Goal: Task Accomplishment & Management: Manage account settings

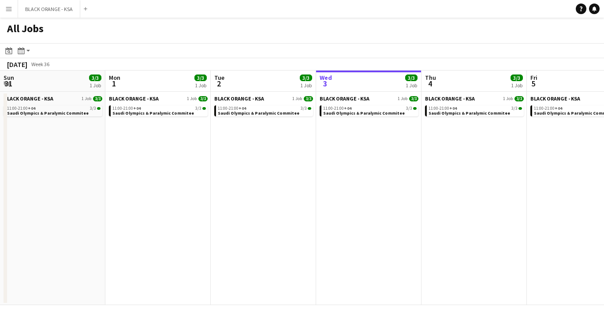
scroll to position [0, 250]
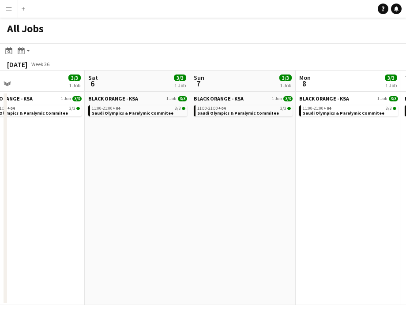
scroll to position [0, 229]
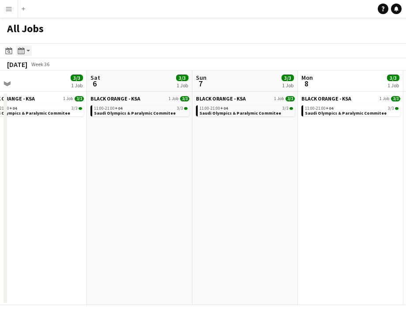
click at [30, 52] on app-action-btn "Month view / Day view" at bounding box center [24, 50] width 16 height 11
click at [93, 49] on app-toolbar "Date picker [DATE] [DATE] [DATE] M [DATE] T [DATE] W [DATE] T [DATE] F [DATE] S…" at bounding box center [203, 50] width 406 height 15
click at [22, 12] on button "Add" at bounding box center [23, 8] width 7 height 7
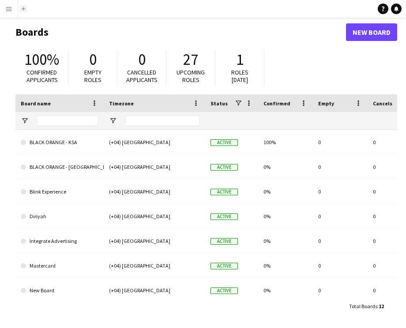
click at [25, 11] on button "Add" at bounding box center [23, 8] width 7 height 7
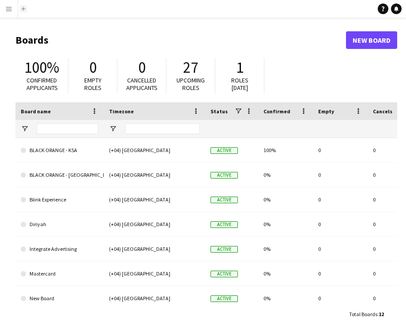
click at [24, 11] on button "Add" at bounding box center [23, 8] width 7 height 7
click at [7, 8] on app-icon "Menu" at bounding box center [8, 8] width 7 height 7
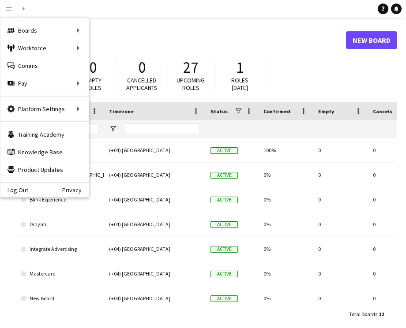
click at [198, 41] on h1 "Boards" at bounding box center [180, 40] width 330 height 13
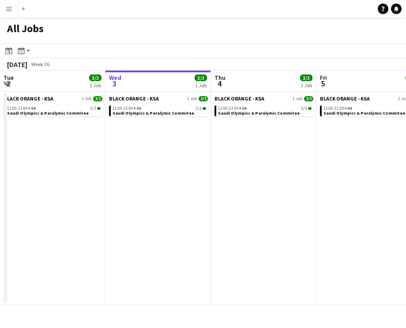
click at [140, 162] on app-date-cell "BLACK ORANGE - KSA 1 Job [DATE] 11:00-21:00 +04 3/3 Saudi Olympics & Paralymic …" at bounding box center [157, 198] width 105 height 213
click at [22, 9] on app-icon "Add" at bounding box center [24, 9] width 4 height 4
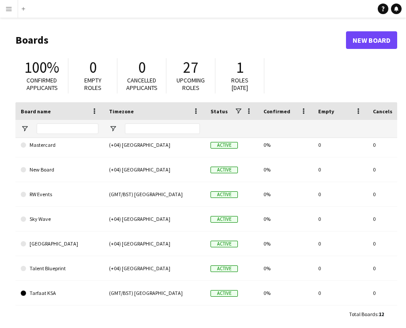
click at [9, 8] on app-icon "Menu" at bounding box center [8, 8] width 7 height 7
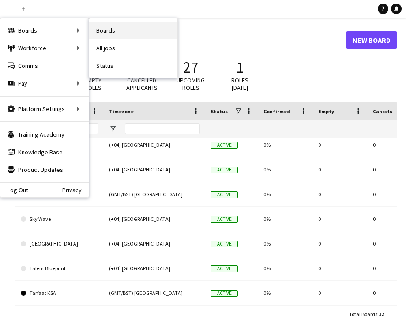
click at [133, 32] on link "Boards" at bounding box center [133, 31] width 88 height 18
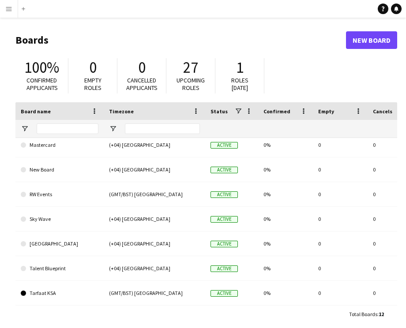
click at [13, 7] on button "Menu" at bounding box center [9, 9] width 18 height 18
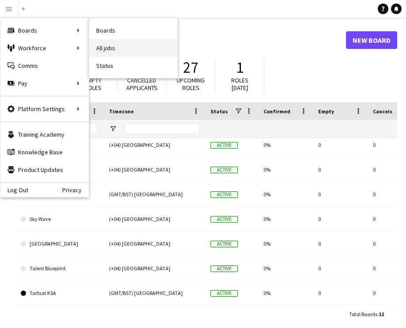
click at [119, 46] on link "All jobs" at bounding box center [133, 48] width 88 height 18
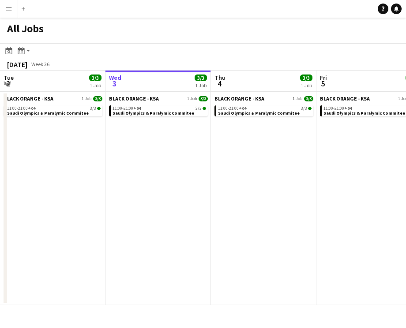
click at [14, 9] on button "Menu" at bounding box center [9, 9] width 18 height 18
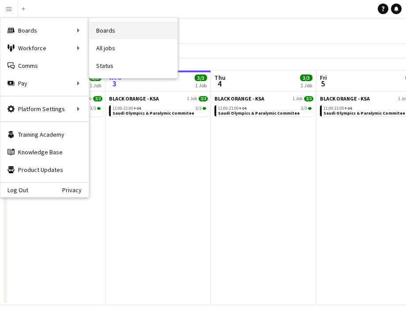
click at [105, 33] on link "Boards" at bounding box center [133, 31] width 88 height 18
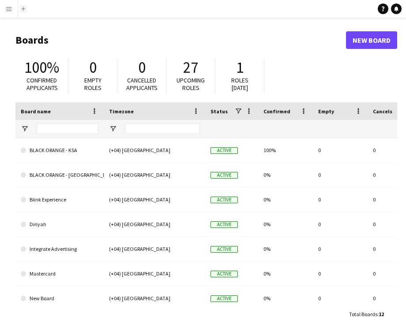
click at [26, 9] on button "Add" at bounding box center [23, 8] width 7 height 7
click at [12, 10] on app-icon "Menu" at bounding box center [8, 8] width 7 height 7
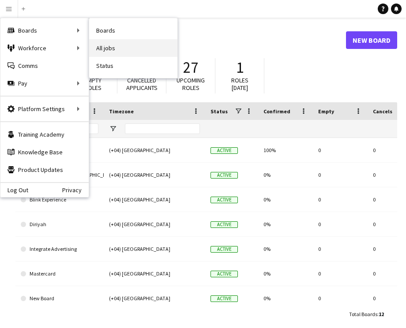
click at [116, 49] on link "All jobs" at bounding box center [133, 48] width 88 height 18
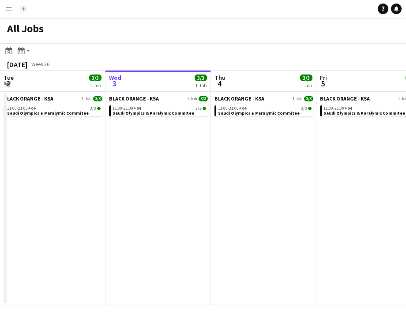
click at [22, 8] on app-icon "Add" at bounding box center [24, 9] width 4 height 4
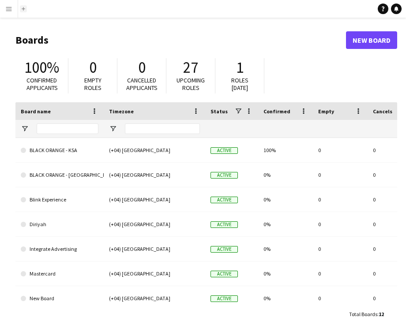
click at [22, 8] on app-icon "Add" at bounding box center [24, 9] width 4 height 4
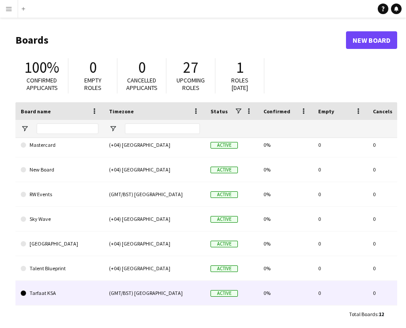
click at [90, 301] on link "Tarfaat KSA" at bounding box center [60, 293] width 78 height 25
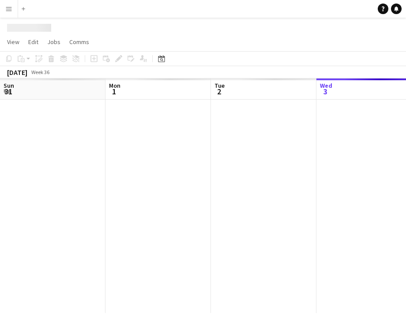
scroll to position [0, 211]
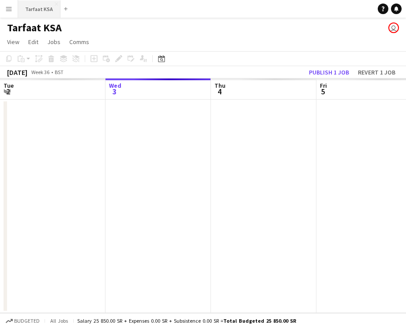
click at [49, 12] on button "Tarfaat KSA Close" at bounding box center [39, 8] width 42 height 17
click at [12, 12] on button "Menu" at bounding box center [9, 9] width 18 height 18
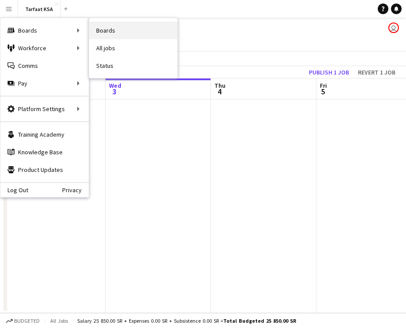
click at [136, 34] on link "Boards" at bounding box center [133, 31] width 88 height 18
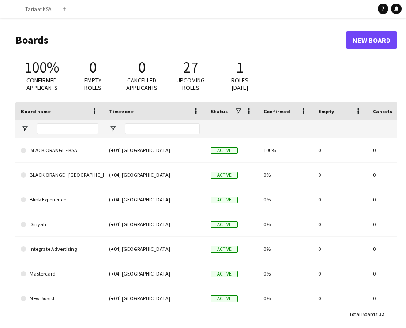
click at [369, 54] on div "100% Confirmed applicants 0 Empty roles 0 Cancelled applicants 27 Upcoming role…" at bounding box center [205, 78] width 381 height 49
click at [379, 32] on link "New Board" at bounding box center [371, 40] width 51 height 18
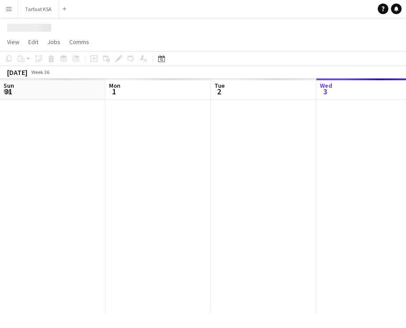
scroll to position [0, 211]
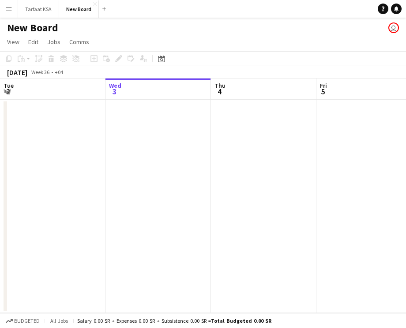
click at [37, 19] on div "New Board user" at bounding box center [203, 26] width 406 height 17
click at [40, 25] on h1 "New Board" at bounding box center [32, 27] width 51 height 13
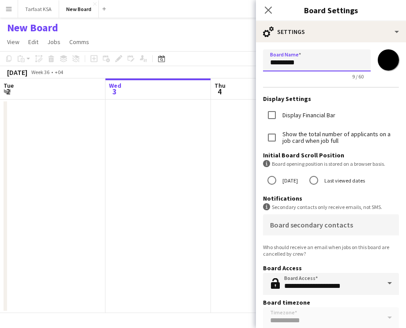
drag, startPoint x: 319, startPoint y: 67, endPoint x: 262, endPoint y: 62, distance: 57.5
click at [262, 62] on form "**********" at bounding box center [331, 199] width 150 height 314
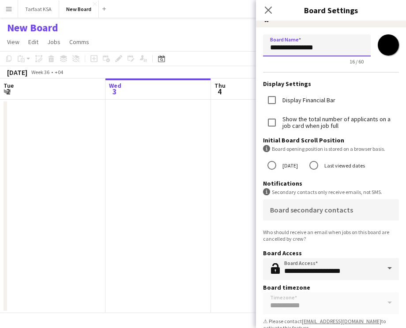
scroll to position [22, 0]
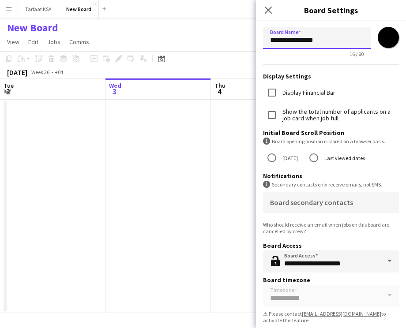
type input "**********"
click at [388, 262] on span at bounding box center [389, 260] width 19 height 21
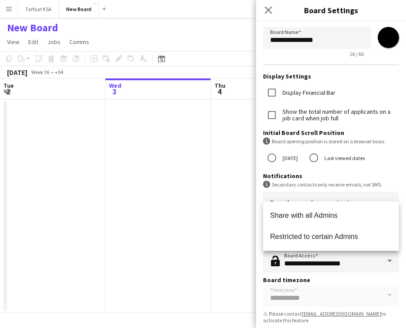
click at [389, 262] on span at bounding box center [389, 260] width 19 height 21
click at [387, 192] on div "Board secondary contacts" at bounding box center [331, 202] width 122 height 21
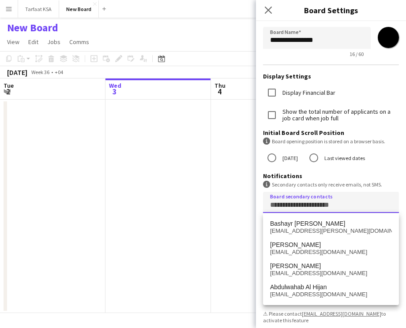
click at [259, 229] on form "**********" at bounding box center [331, 177] width 150 height 314
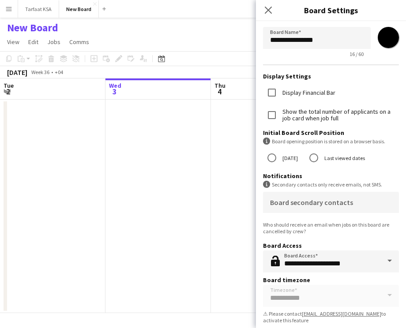
click at [335, 297] on form "**********" at bounding box center [331, 177] width 150 height 314
click at [379, 297] on form "**********" at bounding box center [331, 177] width 150 height 314
click at [380, 297] on form "**********" at bounding box center [331, 177] width 150 height 314
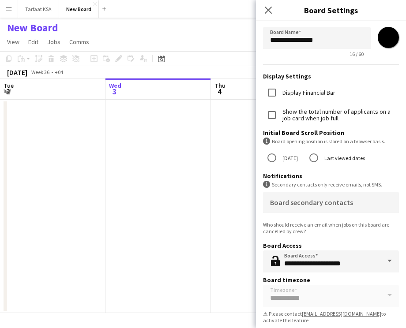
click at [387, 299] on form "**********" at bounding box center [331, 177] width 150 height 314
click at [136, 202] on app-date-cell at bounding box center [157, 206] width 105 height 213
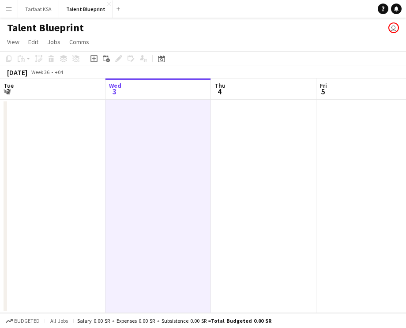
click at [64, 29] on h1 "Talent Blueprint" at bounding box center [45, 27] width 77 height 13
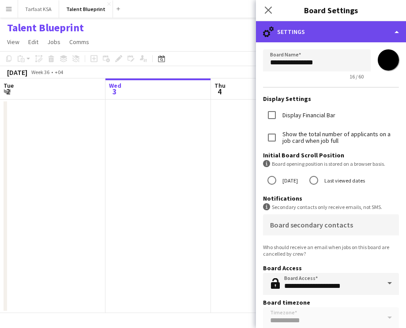
click at [369, 35] on div "cog-double-3 Settings" at bounding box center [331, 31] width 150 height 21
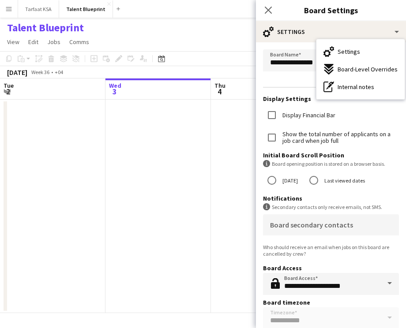
click at [224, 178] on app-date-cell at bounding box center [263, 206] width 105 height 213
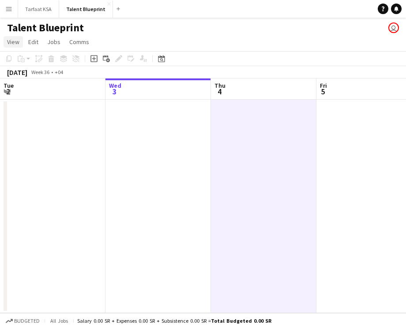
click at [17, 39] on span "View" at bounding box center [13, 42] width 12 height 8
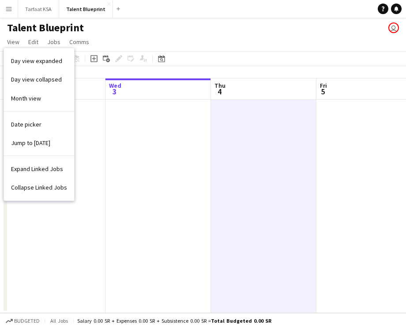
click at [51, 29] on h1 "Talent Blueprint" at bounding box center [45, 27] width 77 height 13
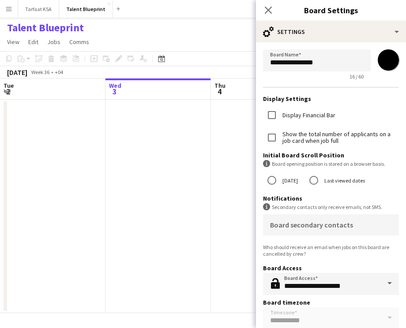
click at [70, 25] on h1 "Talent Blueprint" at bounding box center [45, 27] width 77 height 13
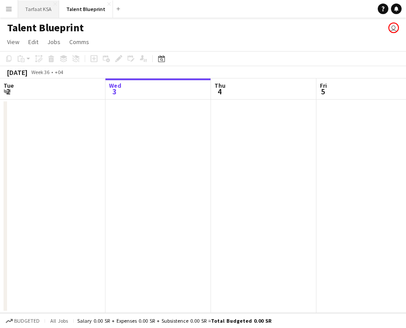
click at [31, 9] on button "Tarfaat KSA Close" at bounding box center [38, 8] width 41 height 17
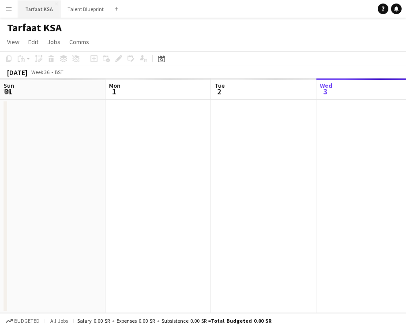
scroll to position [0, 211]
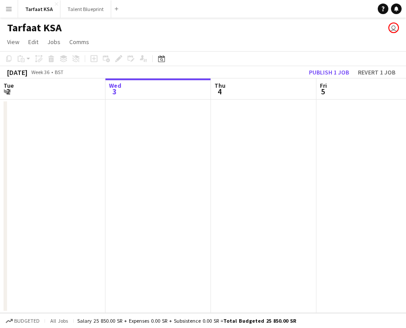
click at [14, 7] on button "Menu" at bounding box center [9, 9] width 18 height 18
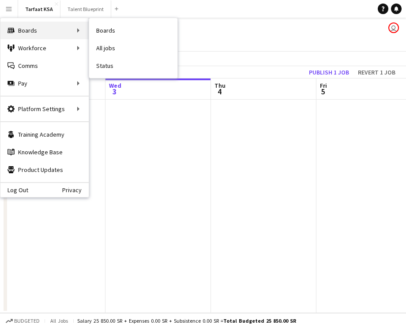
click at [38, 32] on div "Boards Boards" at bounding box center [44, 31] width 88 height 18
click at [46, 32] on div "Boards Boards" at bounding box center [44, 31] width 88 height 18
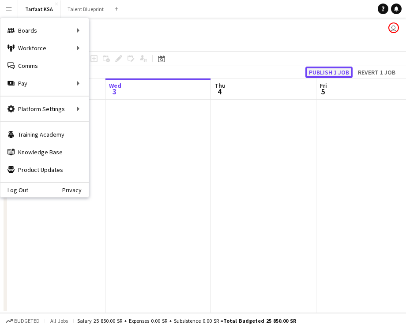
click at [336, 74] on button "Publish 1 job" at bounding box center [328, 72] width 47 height 11
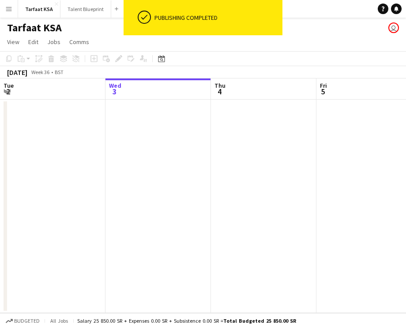
click at [235, 0] on div "Publishing completed" at bounding box center [216, 17] width 131 height 35
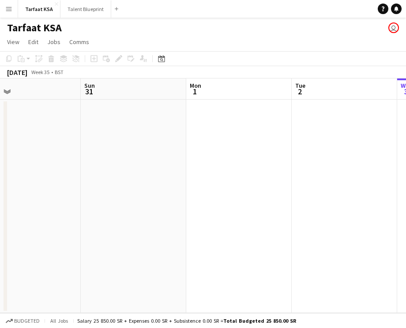
scroll to position [0, 290]
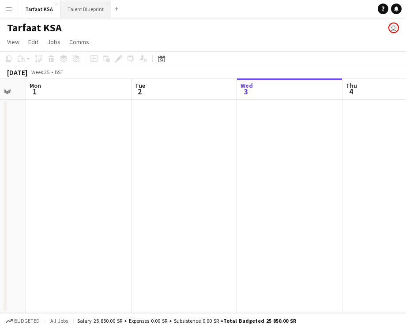
click at [90, 3] on button "Talent Blueprint Close" at bounding box center [85, 8] width 51 height 17
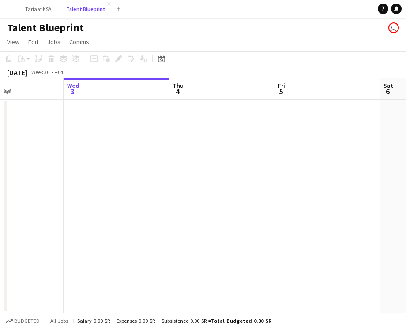
scroll to position [0, 232]
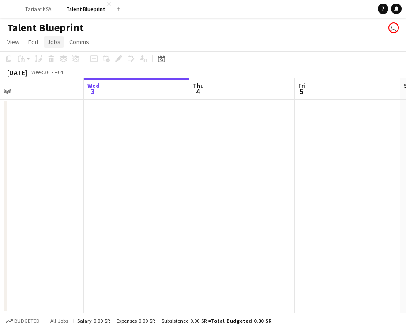
click at [52, 45] on span "Jobs" at bounding box center [53, 42] width 13 height 8
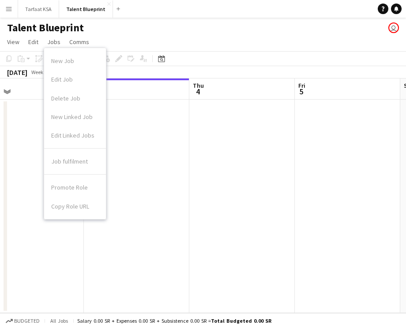
click at [121, 38] on app-page-menu "View Day view expanded Day view collapsed Month view Date picker Jump to [DATE]…" at bounding box center [203, 42] width 406 height 17
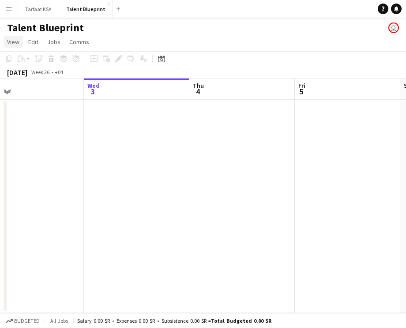
click at [19, 43] on link "View" at bounding box center [13, 41] width 19 height 11
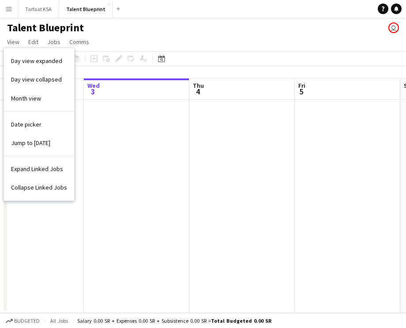
click at [11, 6] on app-icon "Menu" at bounding box center [8, 8] width 7 height 7
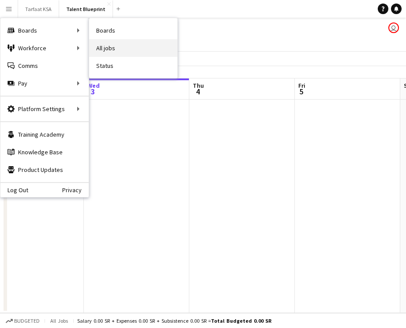
click at [146, 53] on link "All jobs" at bounding box center [133, 48] width 88 height 18
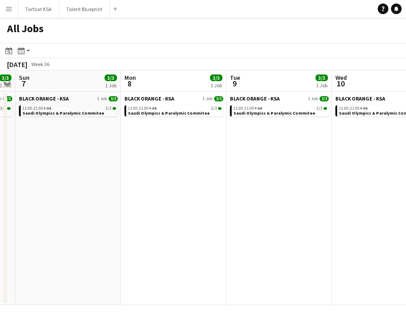
scroll to position [0, 252]
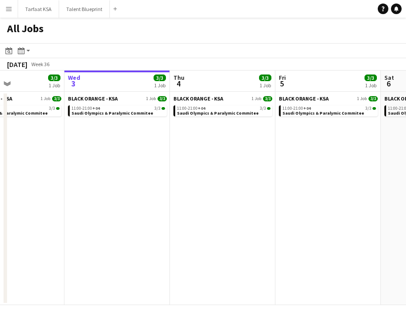
click at [11, 12] on button "Menu" at bounding box center [9, 9] width 18 height 18
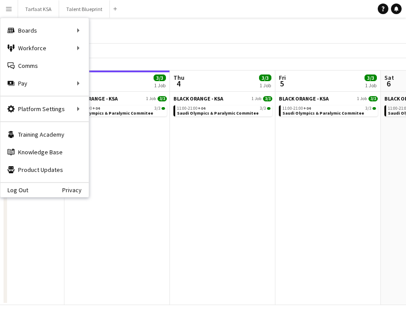
click at [130, 35] on div "All Jobs" at bounding box center [203, 31] width 406 height 26
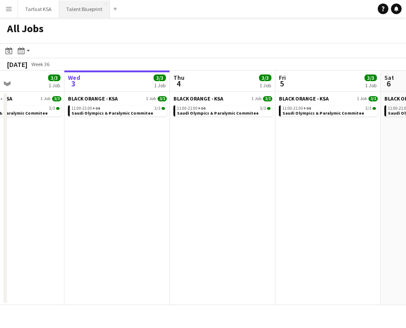
click at [94, 9] on button "Talent Blueprint Close" at bounding box center [84, 8] width 51 height 17
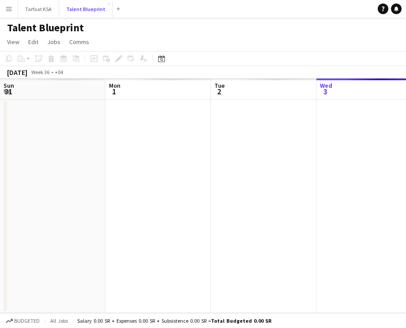
scroll to position [0, 211]
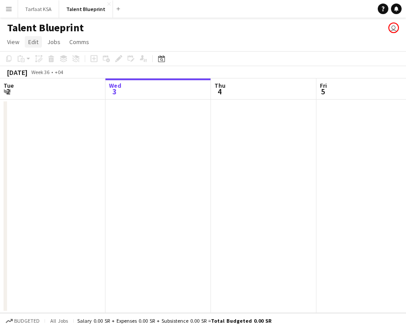
click at [34, 44] on span "Edit" at bounding box center [33, 42] width 10 height 8
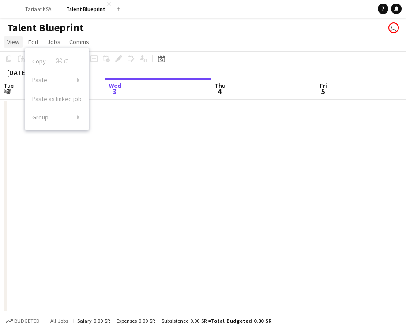
click at [19, 44] on span "View" at bounding box center [13, 42] width 12 height 8
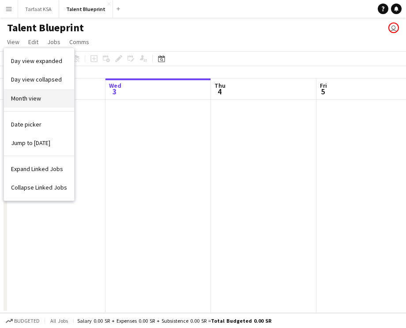
click at [48, 102] on link "Month view" at bounding box center [39, 98] width 70 height 19
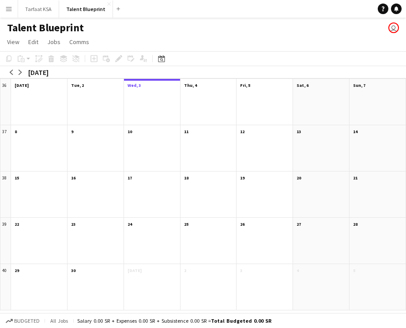
click at [134, 102] on div at bounding box center [152, 107] width 56 height 35
click at [143, 92] on div at bounding box center [152, 107] width 56 height 35
click at [142, 85] on app-month-view-date-header "Wed, 3" at bounding box center [152, 84] width 56 height 11
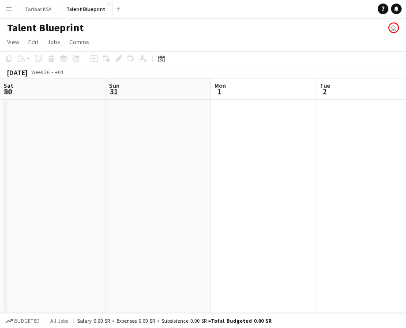
scroll to position [0, 303]
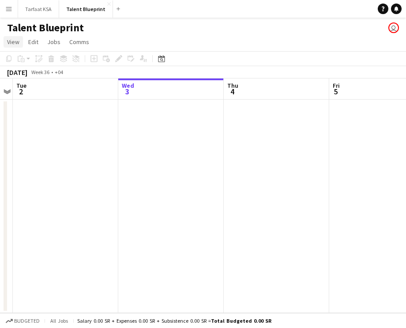
click at [15, 42] on span "View" at bounding box center [13, 42] width 12 height 8
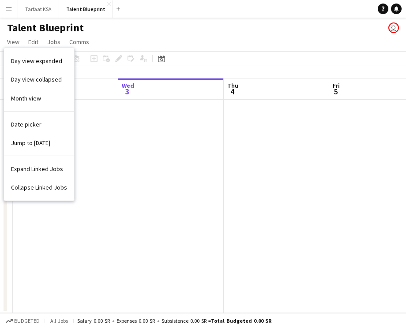
click at [126, 138] on app-date-cell at bounding box center [170, 206] width 105 height 213
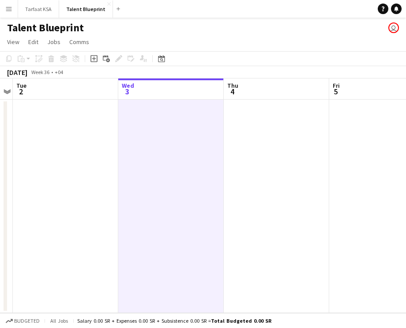
click at [327, 165] on app-date-cell at bounding box center [276, 206] width 105 height 213
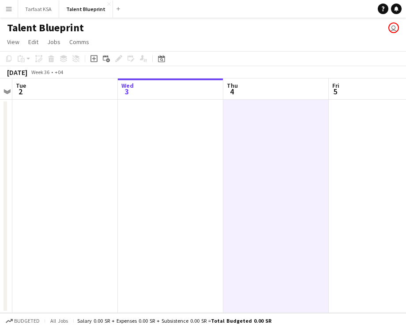
click at [72, 30] on h1 "Talent Blueprint" at bounding box center [45, 27] width 77 height 13
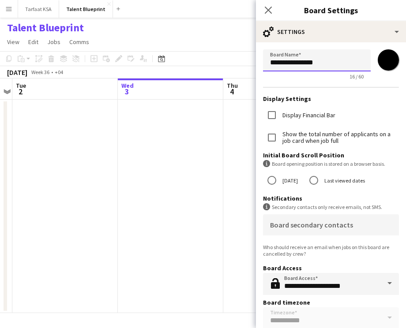
click at [327, 66] on input "**********" at bounding box center [317, 60] width 108 height 22
type input "**********"
click at [198, 139] on app-date-cell at bounding box center [170, 206] width 105 height 213
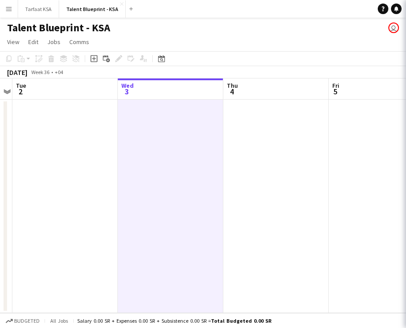
scroll to position [0, 303]
click at [9, 8] on app-icon "Menu" at bounding box center [8, 8] width 7 height 7
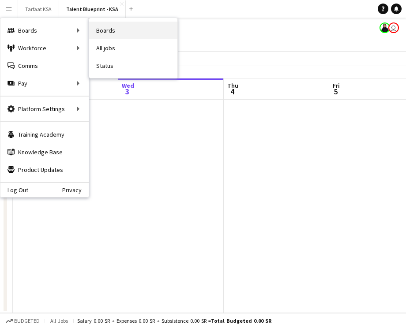
click at [139, 34] on link "Boards" at bounding box center [133, 31] width 88 height 18
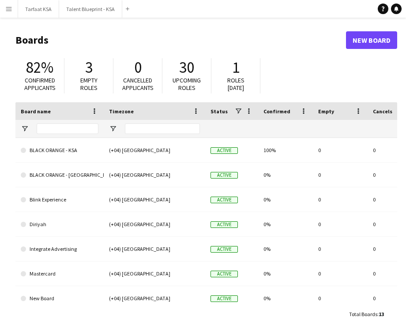
click at [12, 8] on app-icon "Menu" at bounding box center [8, 8] width 7 height 7
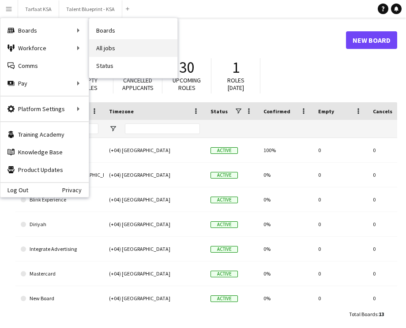
click at [127, 43] on link "All jobs" at bounding box center [133, 48] width 88 height 18
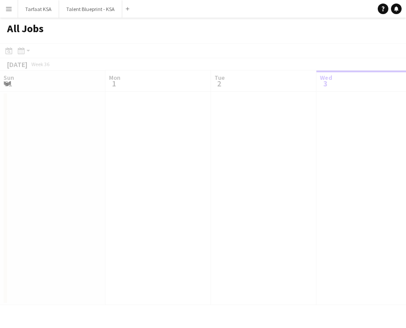
scroll to position [0, 211]
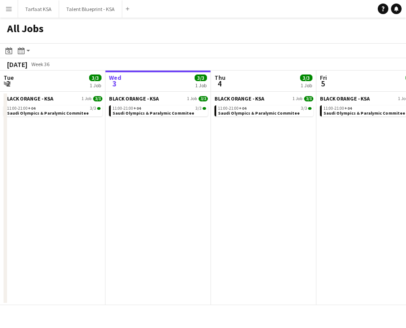
click at [11, 15] on button "Menu" at bounding box center [9, 9] width 18 height 18
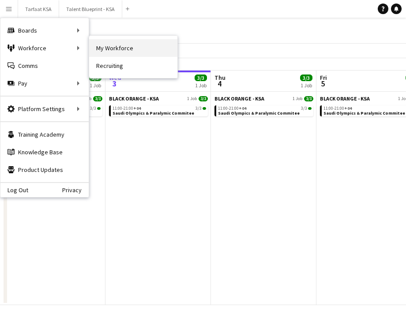
click at [104, 51] on link "My Workforce" at bounding box center [133, 48] width 88 height 18
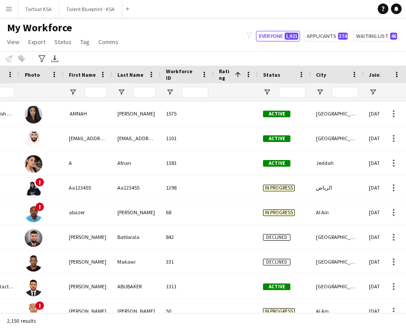
scroll to position [0, 54]
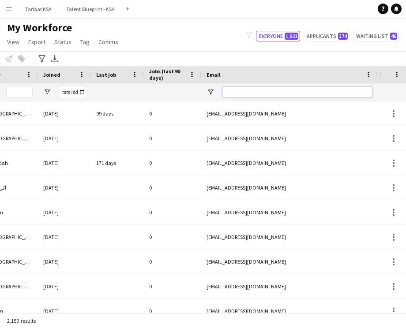
click at [262, 93] on input "Email Filter Input" at bounding box center [297, 92] width 150 height 11
paste input "**********"
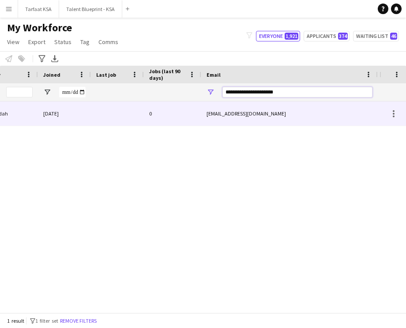
type input "**********"
click at [269, 111] on div "[EMAIL_ADDRESS][DOMAIN_NAME]" at bounding box center [289, 113] width 176 height 24
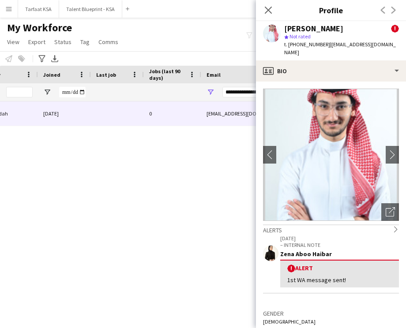
click at [391, 30] on span "!" at bounding box center [395, 29] width 8 height 8
click at [393, 226] on icon "chevron-right" at bounding box center [395, 229] width 6 height 6
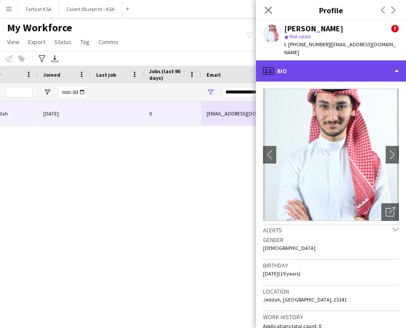
click at [329, 60] on div "profile Bio" at bounding box center [331, 70] width 150 height 21
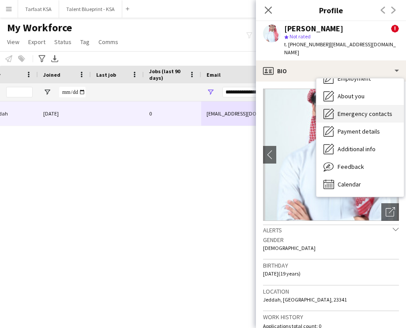
click at [365, 161] on div "Feedback Feedback" at bounding box center [359, 167] width 87 height 18
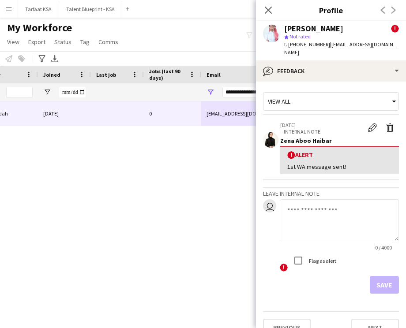
click at [368, 125] on div "Edit alert Delete alert" at bounding box center [380, 128] width 35 height 13
click at [370, 125] on div "Edit alert Delete alert" at bounding box center [380, 128] width 35 height 13
click at [375, 123] on app-icon "Edit alert" at bounding box center [372, 127] width 9 height 9
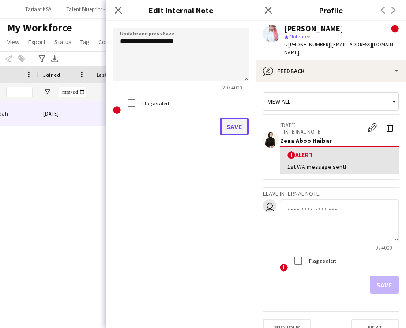
click at [233, 126] on button "Save" at bounding box center [234, 127] width 29 height 18
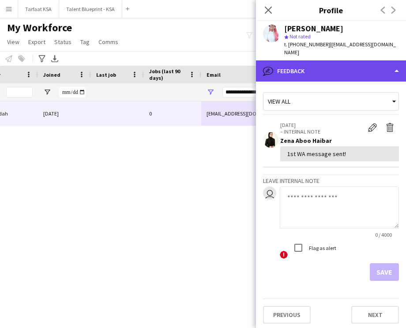
click at [361, 68] on div "bubble-pencil Feedback" at bounding box center [331, 70] width 150 height 21
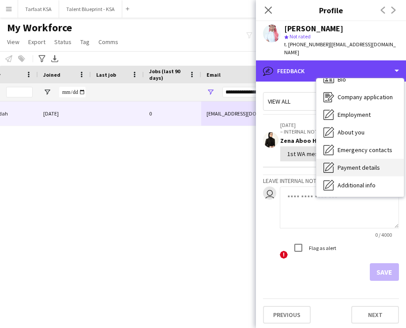
scroll to position [0, 0]
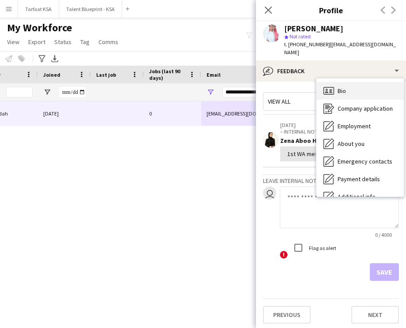
click at [359, 83] on div "Bio Bio" at bounding box center [359, 91] width 87 height 18
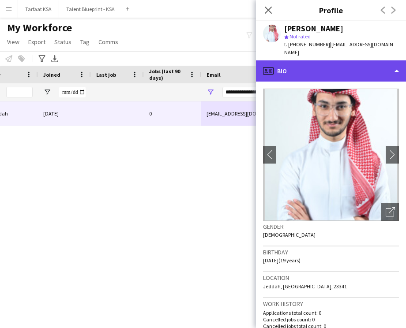
click at [302, 61] on div "profile Bio" at bounding box center [331, 70] width 150 height 21
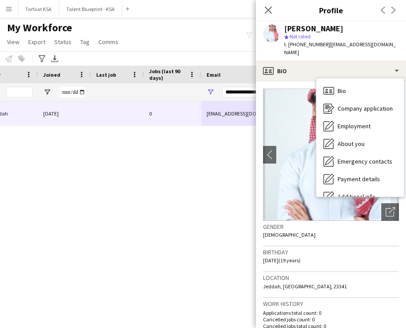
click at [393, 225] on div "Gender [DEMOGRAPHIC_DATA]" at bounding box center [331, 234] width 136 height 26
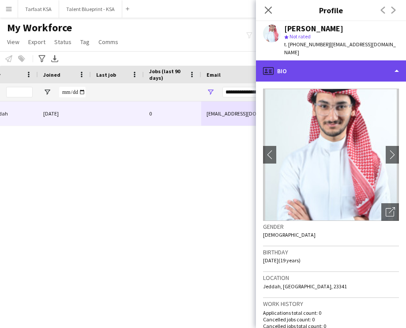
click at [303, 61] on div "profile Bio" at bounding box center [331, 70] width 150 height 21
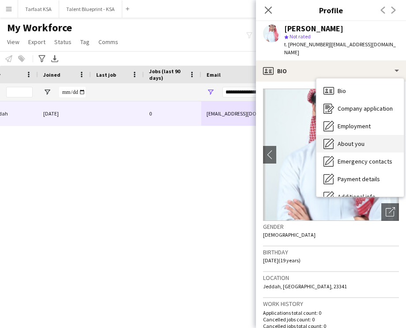
click at [354, 140] on span "About you" at bounding box center [350, 144] width 27 height 8
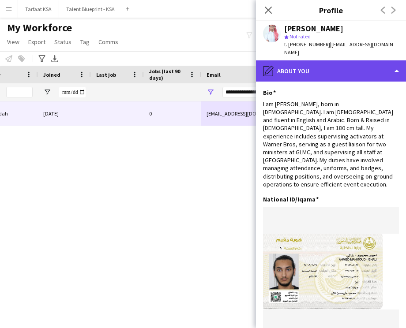
click at [309, 73] on div "pencil4 About you" at bounding box center [331, 70] width 150 height 21
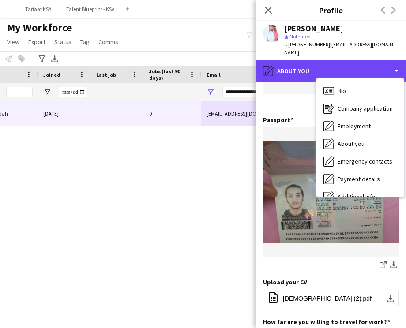
scroll to position [249, 0]
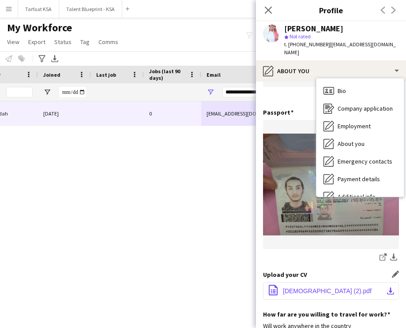
click at [308, 288] on span "[DEMOGRAPHIC_DATA] (2).pdf" at bounding box center [327, 291] width 89 height 7
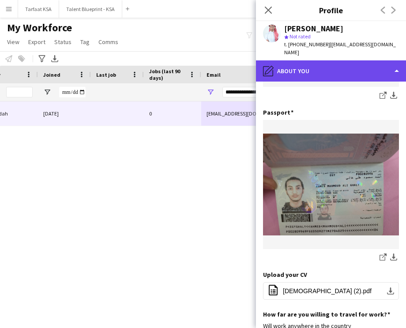
click at [304, 65] on div "pencil4 About you" at bounding box center [331, 70] width 150 height 21
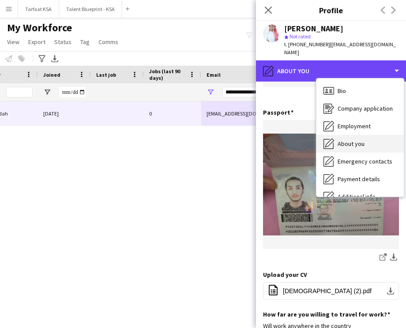
scroll to position [48, 0]
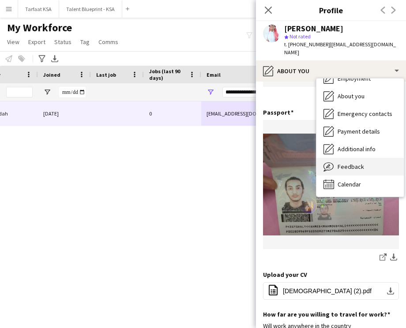
click at [361, 164] on div "Feedback Feedback" at bounding box center [359, 167] width 87 height 18
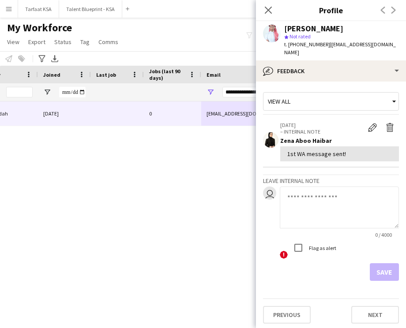
click at [315, 201] on textarea at bounding box center [339, 208] width 119 height 42
type textarea "*"
type textarea "**********"
click at [387, 265] on button "Save" at bounding box center [384, 272] width 29 height 18
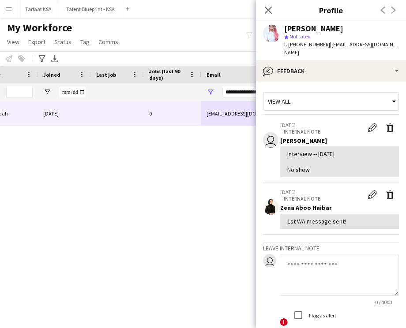
click at [131, 198] on div "Applicant Jeddah [DATE] 0 [EMAIL_ADDRESS][DOMAIN_NAME] [PHONE_NUMBER]" at bounding box center [189, 206] width 379 height 211
click at [238, 95] on input "**********" at bounding box center [297, 92] width 150 height 11
paste input "Email Filter Input"
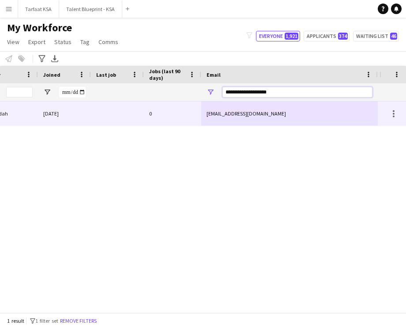
type input "**********"
click at [183, 110] on div "0" at bounding box center [172, 113] width 57 height 24
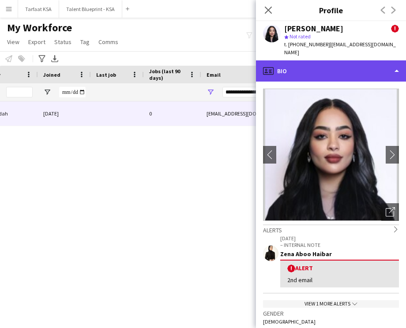
click at [300, 66] on div "profile Bio" at bounding box center [331, 70] width 150 height 21
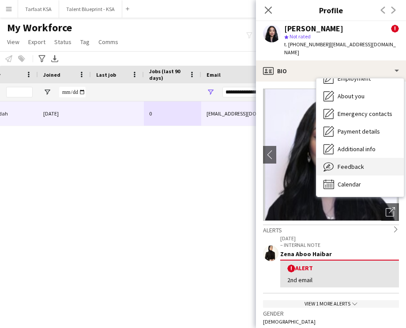
click at [349, 163] on span "Feedback" at bounding box center [350, 167] width 26 height 8
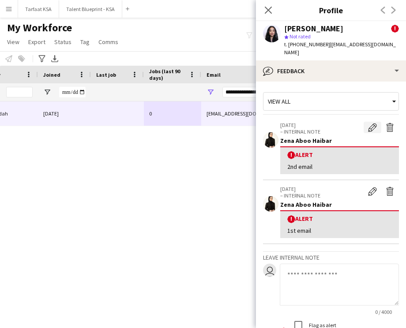
click at [375, 123] on app-icon "Edit alert" at bounding box center [372, 127] width 9 height 9
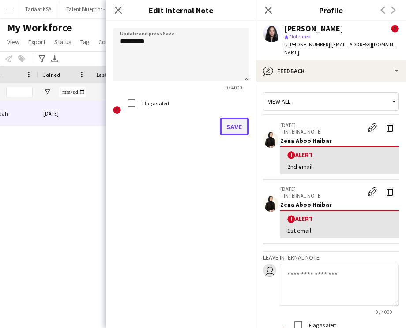
click at [233, 129] on button "Save" at bounding box center [234, 127] width 29 height 18
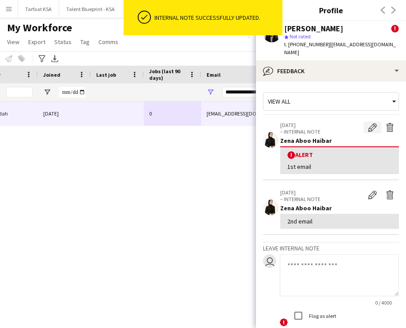
click at [374, 123] on app-icon "Edit alert" at bounding box center [372, 127] width 9 height 9
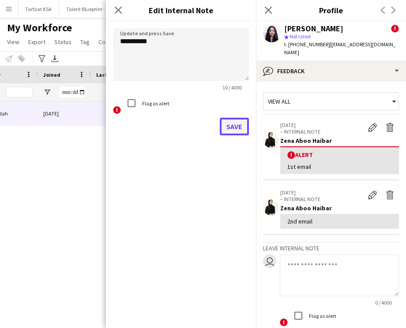
click at [234, 127] on button "Save" at bounding box center [234, 127] width 29 height 18
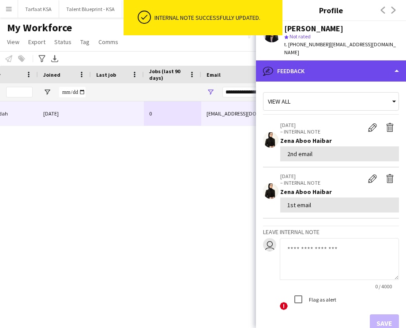
click at [299, 72] on div "bubble-pencil Feedback" at bounding box center [331, 70] width 150 height 21
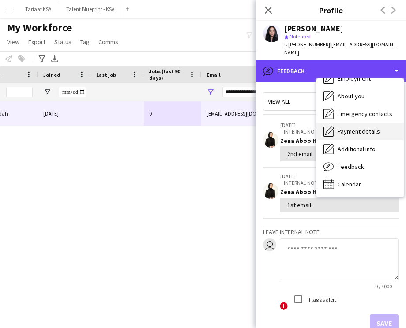
scroll to position [0, 0]
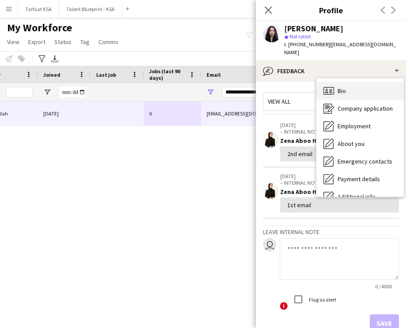
click at [356, 90] on div "Bio Bio" at bounding box center [359, 91] width 87 height 18
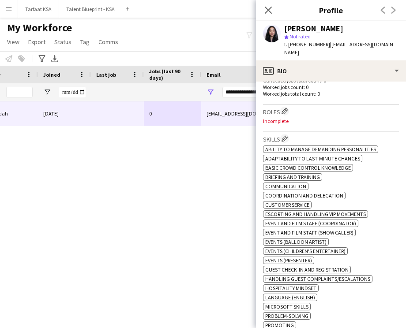
scroll to position [219, 0]
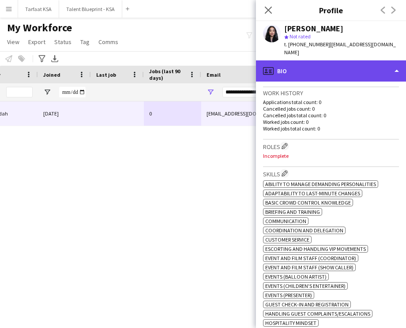
click at [373, 65] on div "profile Bio" at bounding box center [331, 70] width 150 height 21
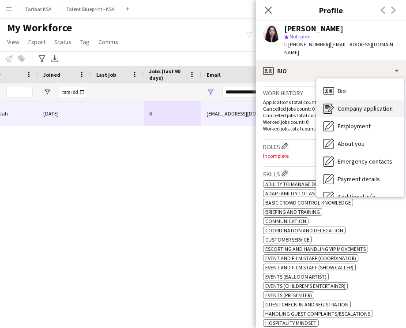
click at [380, 105] on span "Company application" at bounding box center [364, 109] width 55 height 8
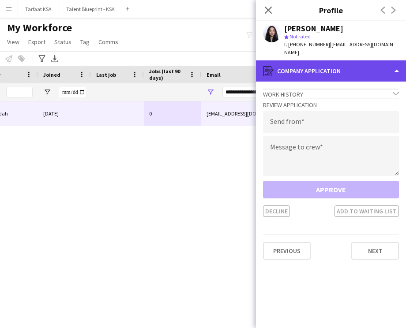
click at [383, 64] on div "register Company application" at bounding box center [331, 70] width 150 height 21
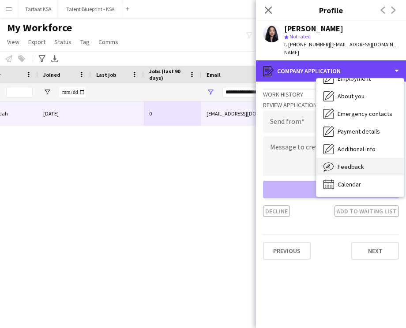
scroll to position [0, 0]
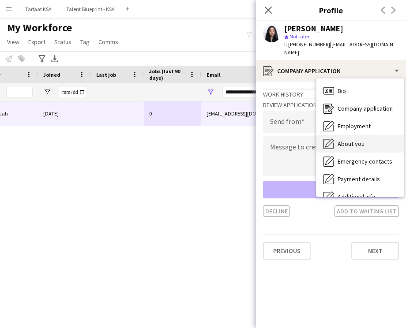
click at [380, 135] on div "About you About you" at bounding box center [359, 144] width 87 height 18
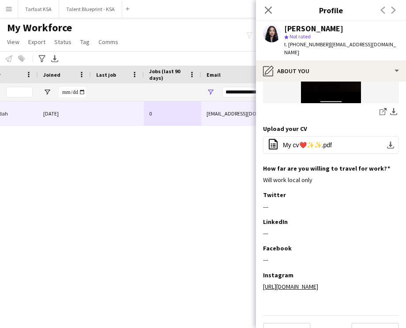
scroll to position [265, 0]
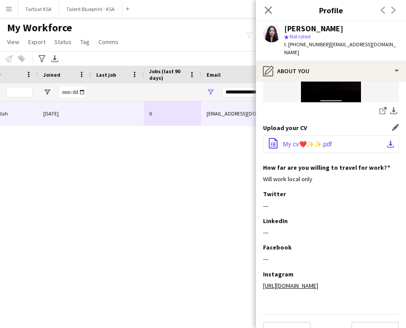
click at [321, 141] on span "My cv❤️✨✨.pdf" at bounding box center [307, 144] width 49 height 7
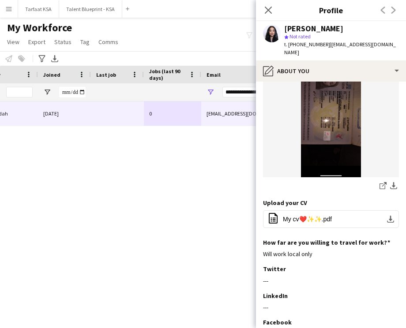
scroll to position [0, 0]
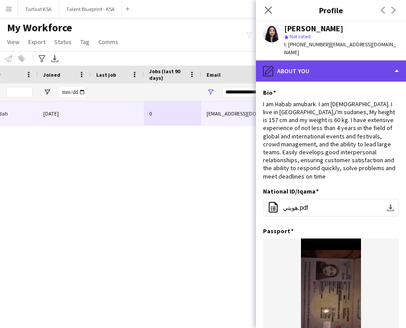
click at [366, 72] on div "pencil4 About you" at bounding box center [331, 70] width 150 height 21
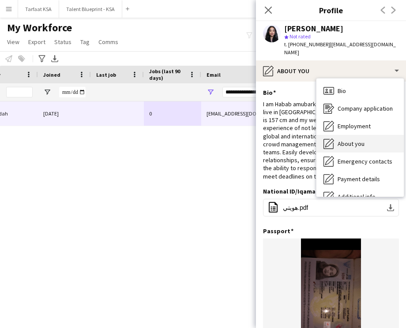
click at [372, 135] on div "About you About you" at bounding box center [359, 144] width 87 height 18
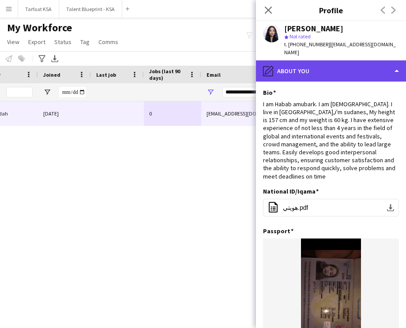
click at [344, 60] on div "pencil4 About you" at bounding box center [331, 70] width 150 height 21
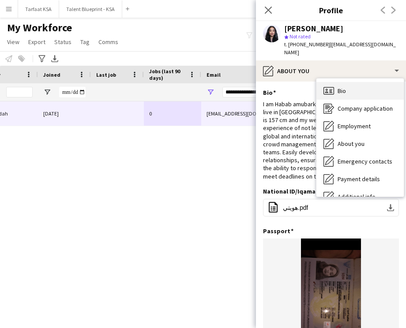
click at [363, 82] on div "Bio Bio" at bounding box center [359, 91] width 87 height 18
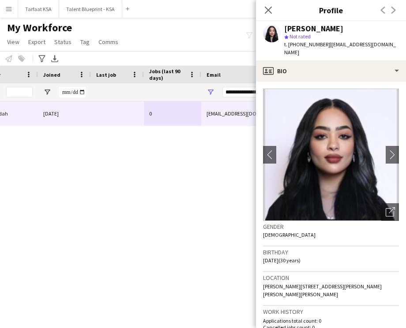
click at [27, 296] on div "Applicant Jeddah [DATE] 0 [EMAIL_ADDRESS][DOMAIN_NAME] [PHONE_NUMBER]" at bounding box center [189, 206] width 379 height 211
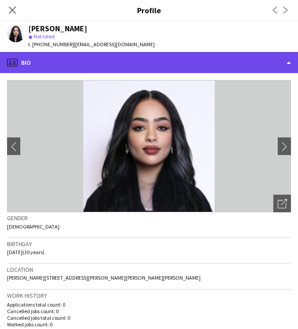
click at [53, 64] on div "profile Bio" at bounding box center [149, 62] width 298 height 21
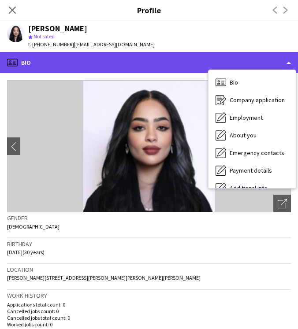
click at [41, 69] on div "profile Bio" at bounding box center [149, 62] width 298 height 21
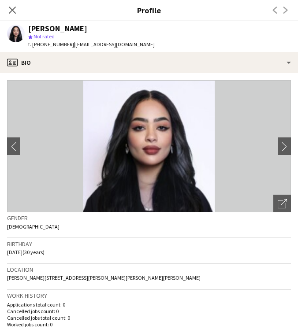
click at [41, 76] on app-crew-profile-bio "chevron-left chevron-right Open photos pop-in Gender [DEMOGRAPHIC_DATA] Birthda…" at bounding box center [149, 201] width 298 height 256
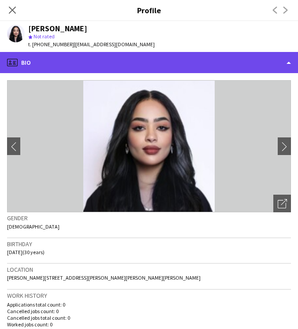
click at [47, 70] on div "profile Bio" at bounding box center [149, 62] width 298 height 21
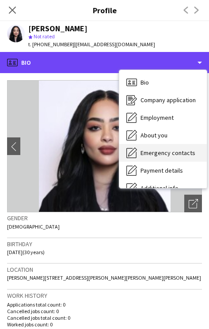
scroll to position [48, 0]
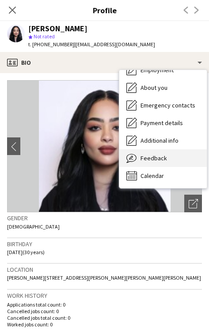
click at [158, 157] on span "Feedback" at bounding box center [153, 158] width 26 height 8
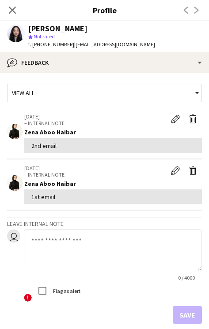
click at [41, 93] on div "View all" at bounding box center [99, 93] width 185 height 17
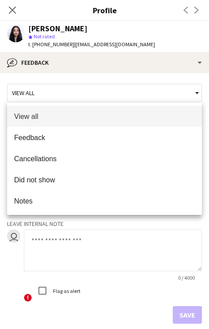
click at [109, 59] on div at bounding box center [104, 164] width 209 height 329
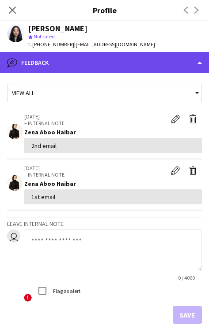
click at [108, 59] on div "bubble-pencil Feedback" at bounding box center [104, 62] width 209 height 21
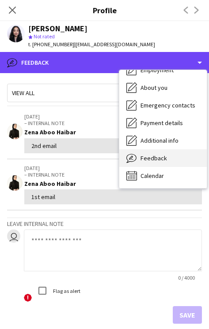
scroll to position [0, 0]
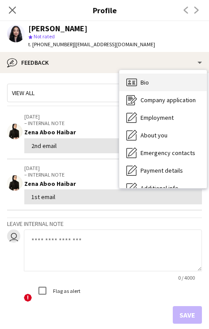
click at [185, 85] on div "Bio Bio" at bounding box center [162, 83] width 87 height 18
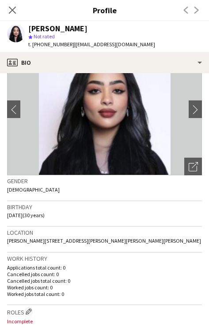
scroll to position [34, 0]
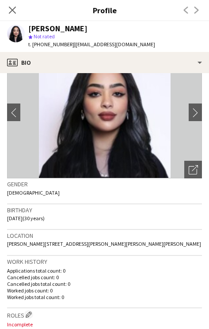
click at [170, 220] on div "Birthday [DEMOGRAPHIC_DATA] (30 years)" at bounding box center [104, 218] width 194 height 26
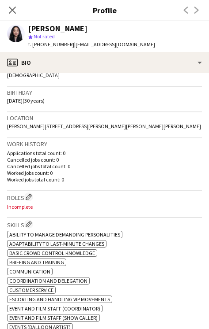
scroll to position [0, 0]
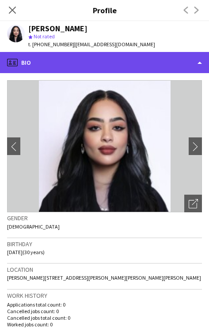
click at [80, 64] on div "profile Bio" at bounding box center [104, 62] width 209 height 21
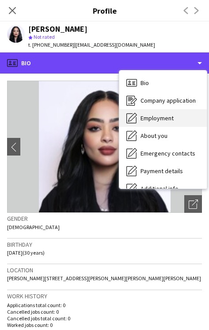
scroll to position [48, 0]
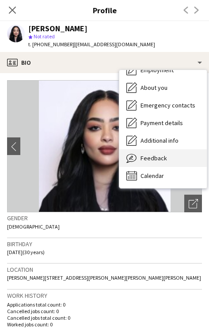
click at [172, 159] on div "Feedback Feedback" at bounding box center [162, 159] width 87 height 18
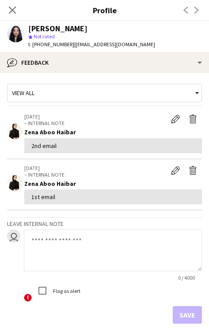
click at [111, 255] on textarea at bounding box center [113, 251] width 178 height 42
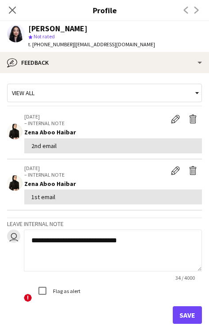
click at [140, 264] on textarea "**********" at bounding box center [113, 251] width 178 height 42
paste textarea "**********"
click at [156, 264] on textarea "**********" at bounding box center [113, 251] width 178 height 42
click at [159, 258] on textarea "**********" at bounding box center [113, 251] width 178 height 42
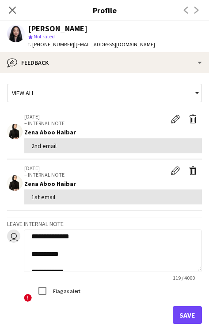
scroll to position [17, 0]
click at [129, 262] on textarea "**********" at bounding box center [113, 251] width 178 height 42
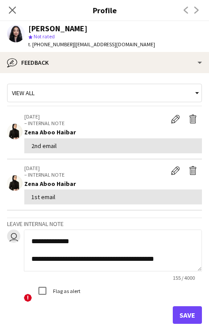
scroll to position [29, 0]
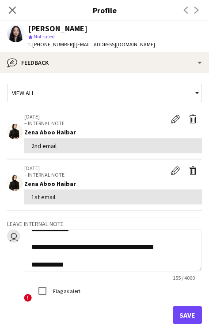
click at [132, 260] on textarea "**********" at bounding box center [113, 251] width 178 height 42
click at [144, 269] on textarea "**********" at bounding box center [113, 251] width 178 height 42
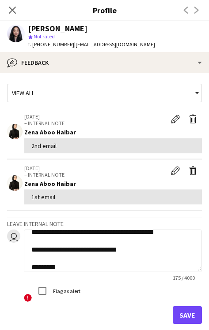
scroll to position [54, 0]
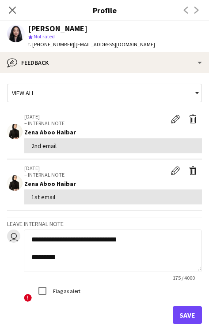
click at [166, 259] on textarea "**********" at bounding box center [113, 251] width 178 height 42
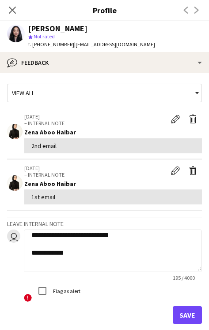
scroll to position [78, 0]
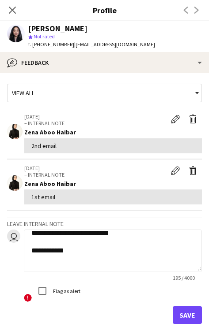
click at [172, 256] on textarea "**********" at bounding box center [113, 251] width 178 height 42
click at [179, 250] on textarea "**********" at bounding box center [113, 251] width 178 height 42
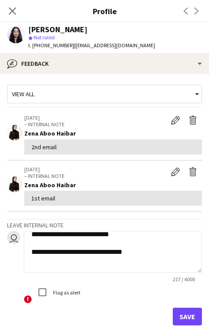
scroll to position [95, 0]
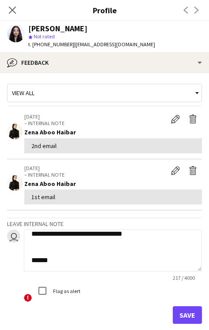
type textarea "**********"
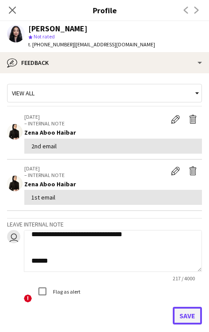
click at [191, 314] on button "Save" at bounding box center [186, 316] width 29 height 18
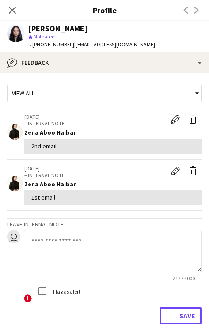
scroll to position [0, 0]
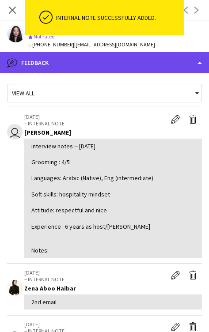
click at [141, 64] on div "bubble-pencil Feedback" at bounding box center [104, 62] width 209 height 21
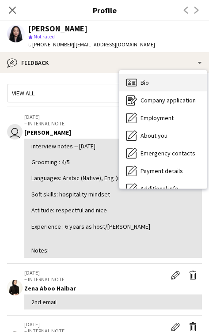
click at [157, 86] on div "Bio Bio" at bounding box center [162, 83] width 87 height 18
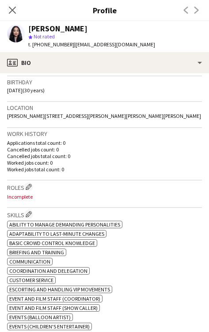
scroll to position [168, 0]
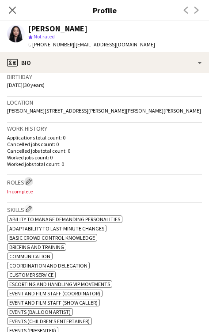
click at [28, 184] on app-icon "Edit crew company roles" at bounding box center [29, 181] width 6 height 6
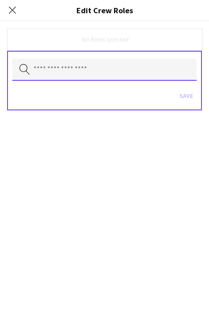
click at [97, 79] on input "text" at bounding box center [104, 70] width 184 height 22
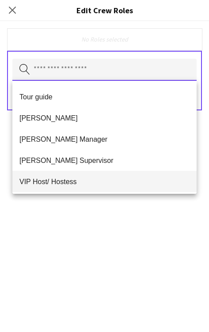
scroll to position [462, 0]
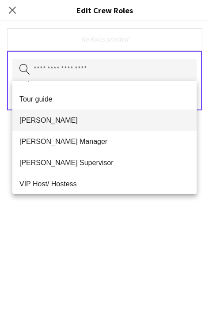
click at [116, 123] on span "[PERSON_NAME]" at bounding box center [104, 120] width 170 height 8
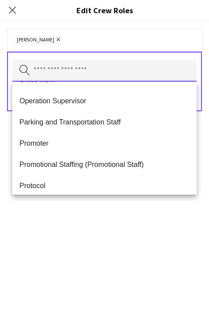
scroll to position [230, 0]
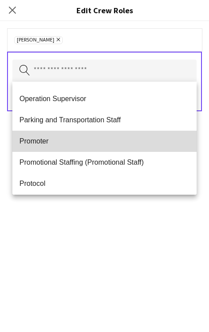
click at [118, 139] on span "Promoter" at bounding box center [104, 141] width 170 height 8
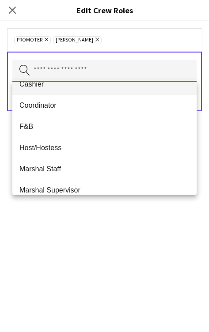
scroll to position [76, 0]
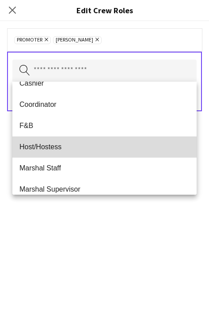
click at [116, 150] on span "Host/Hostess" at bounding box center [104, 146] width 170 height 8
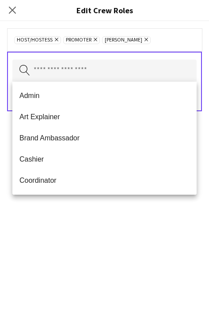
click at [148, 209] on div "Host/Hostess Remove Promoter Remove [PERSON_NAME] Remove Search by role type Sa…" at bounding box center [104, 176] width 209 height 310
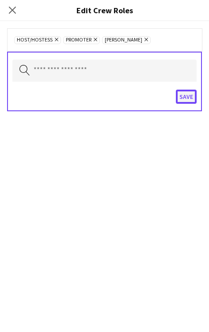
click at [183, 101] on button "Save" at bounding box center [186, 97] width 21 height 14
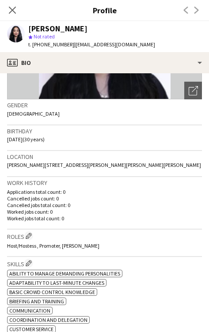
scroll to position [68, 0]
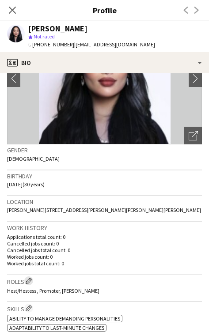
click at [32, 284] on app-icon "Edit crew company roles" at bounding box center [29, 280] width 6 height 6
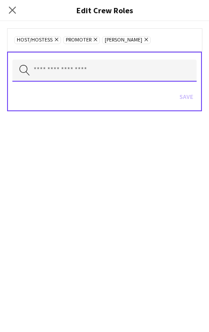
click at [142, 74] on input "text" at bounding box center [104, 71] width 184 height 22
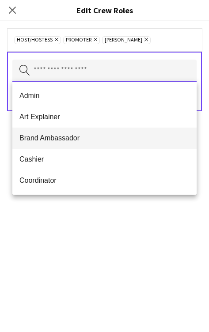
scroll to position [7, 0]
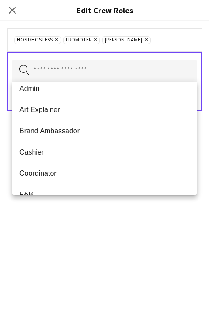
click at [171, 210] on div "Host/Hostess Remove Promoter Remove [PERSON_NAME] Remove Search by role type Sa…" at bounding box center [104, 176] width 209 height 310
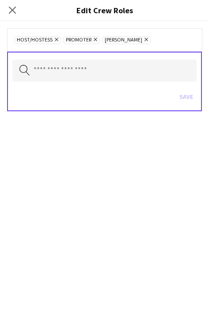
click at [20, 12] on div "Close pop-in" at bounding box center [12, 10] width 25 height 20
click at [15, 11] on icon "Close pop-in" at bounding box center [12, 10] width 8 height 8
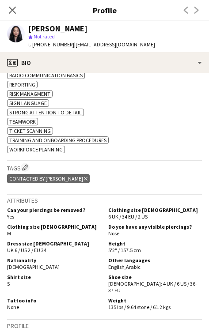
scroll to position [516, 0]
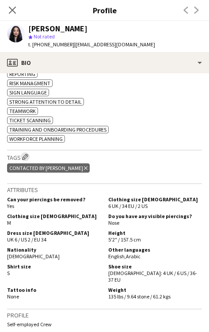
click at [26, 160] on app-icon "Edit crew company tags" at bounding box center [25, 156] width 6 height 6
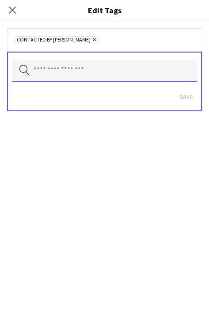
click at [145, 74] on input "text" at bounding box center [104, 71] width 184 height 22
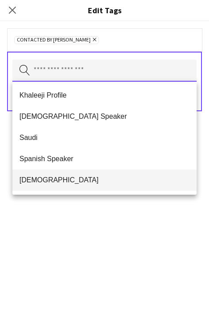
scroll to position [299, 0]
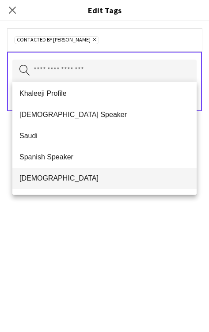
click at [134, 174] on span "[DEMOGRAPHIC_DATA]" at bounding box center [104, 178] width 170 height 8
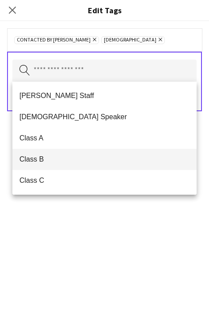
click at [135, 156] on span "Class B" at bounding box center [104, 159] width 170 height 8
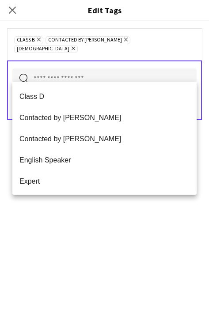
scroll to position [97, 0]
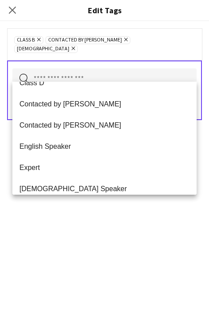
click at [135, 146] on span "English Speaker" at bounding box center [104, 146] width 170 height 8
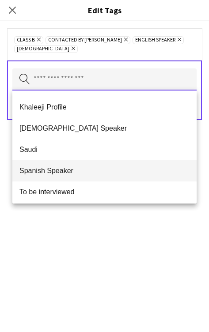
scroll to position [254, 0]
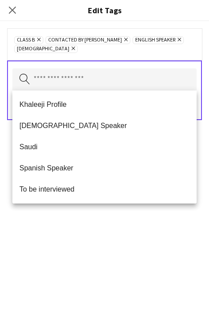
click at [142, 247] on div "Class B Remove Contacted by Zena Remove English Speaker Remove Sudanese Remove …" at bounding box center [104, 176] width 209 height 310
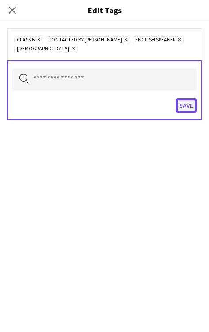
click at [181, 103] on button "Save" at bounding box center [186, 105] width 21 height 14
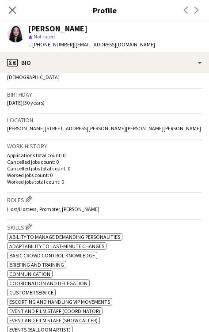
scroll to position [94, 0]
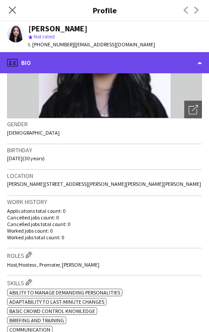
click at [122, 66] on div "profile Bio" at bounding box center [104, 62] width 209 height 21
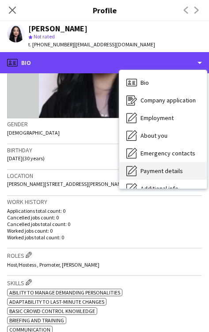
scroll to position [48, 0]
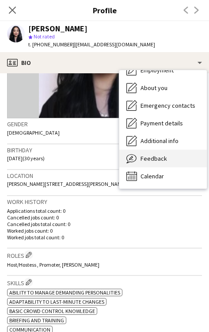
click at [163, 161] on span "Feedback" at bounding box center [153, 158] width 26 height 8
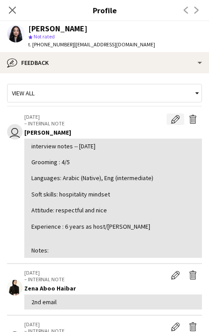
click at [176, 120] on app-icon "Edit internal note" at bounding box center [175, 119] width 9 height 9
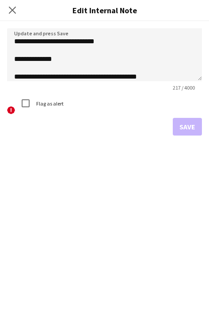
scroll to position [84, 0]
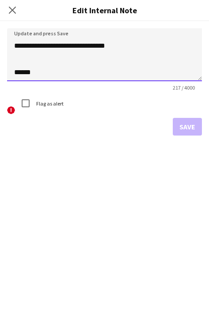
click at [141, 75] on textarea "**********" at bounding box center [104, 54] width 194 height 53
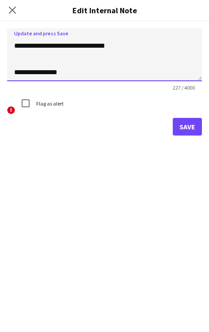
drag, startPoint x: 78, startPoint y: 68, endPoint x: 36, endPoint y: 74, distance: 42.2
click at [36, 74] on textarea "**********" at bounding box center [104, 54] width 194 height 53
type textarea "**********"
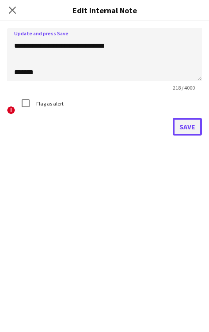
click at [179, 127] on button "Save" at bounding box center [186, 127] width 29 height 18
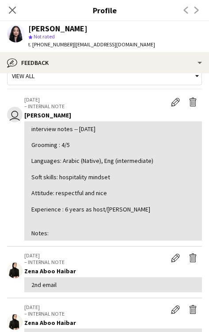
scroll to position [0, 0]
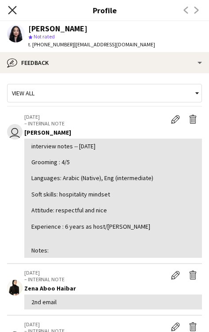
click at [15, 12] on icon at bounding box center [12, 10] width 8 height 8
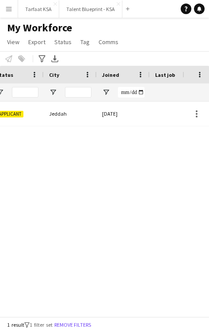
scroll to position [0, 397]
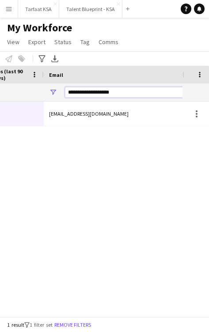
click at [140, 89] on input "**********" at bounding box center [140, 92] width 150 height 11
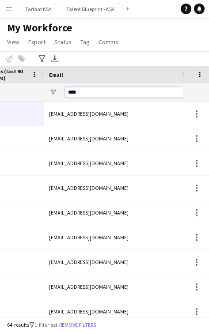
type input "*****"
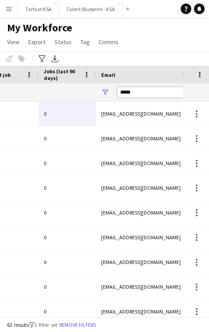
click at [135, 92] on input "*****" at bounding box center [192, 92] width 150 height 11
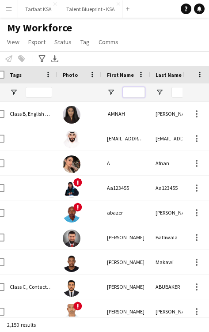
click at [130, 95] on input "First Name Filter Input" at bounding box center [134, 92] width 22 height 11
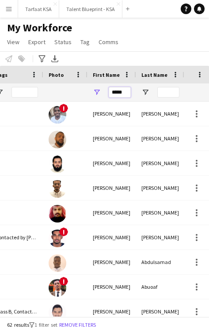
type input "*****"
click at [168, 90] on input "Last Name Filter Input" at bounding box center [168, 92] width 22 height 11
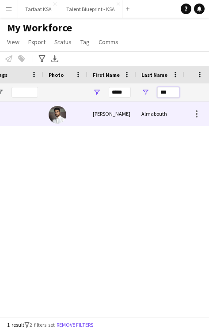
type input "***"
click at [162, 111] on div "Almabouth" at bounding box center [160, 113] width 49 height 24
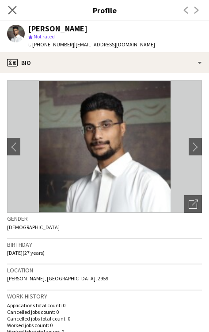
click at [11, 15] on app-icon "Close pop-in" at bounding box center [12, 10] width 13 height 13
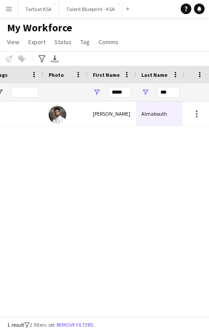
click at [171, 86] on div "***" at bounding box center [168, 92] width 22 height 18
click at [171, 92] on input "***" at bounding box center [168, 92] width 22 height 11
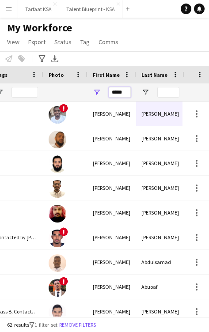
click at [119, 94] on input "*****" at bounding box center [119, 92] width 22 height 11
